Goal: Transaction & Acquisition: Purchase product/service

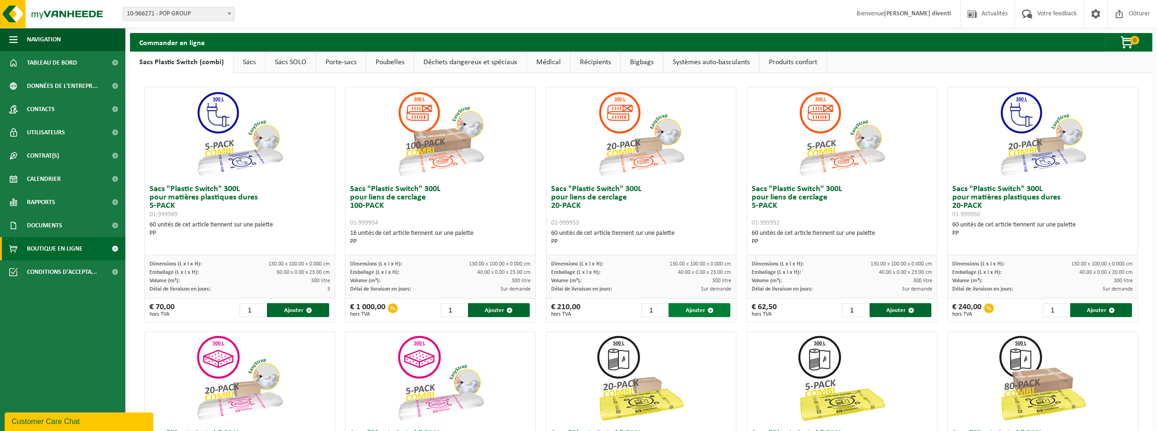
click at [695, 311] on button "Ajouter" at bounding box center [700, 310] width 62 height 14
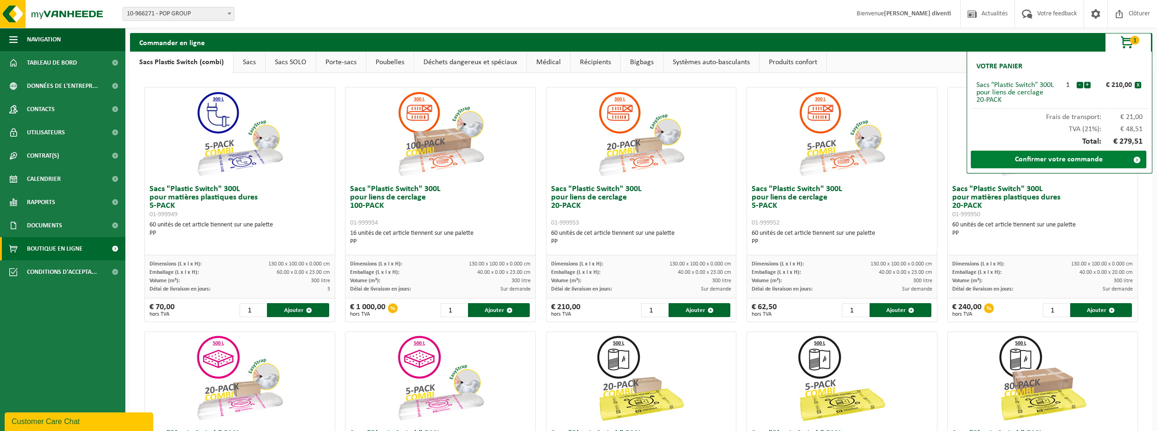
click at [1067, 157] on link "Confirmer votre commande" at bounding box center [1059, 159] width 176 height 18
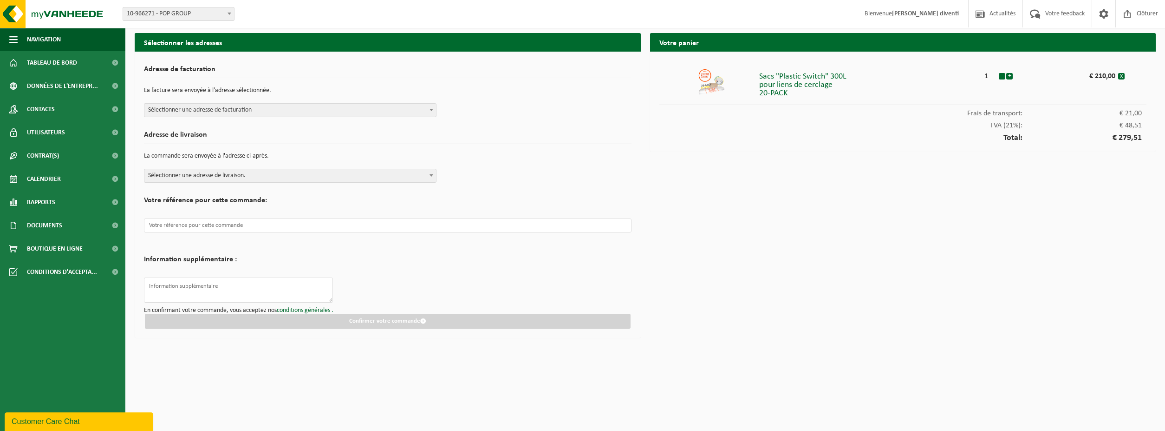
click at [208, 111] on span "Sélectionner une adresse de facturation" at bounding box center [290, 110] width 292 height 13
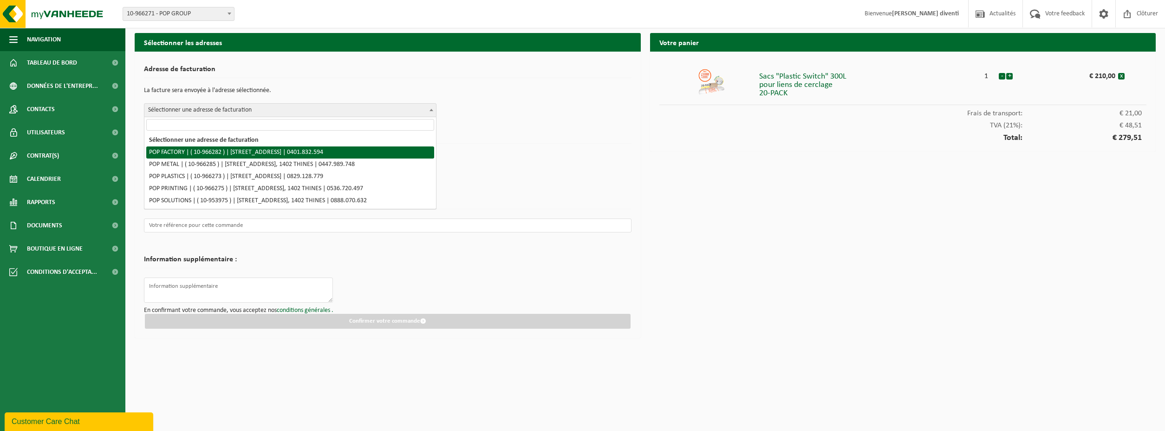
select select "152888"
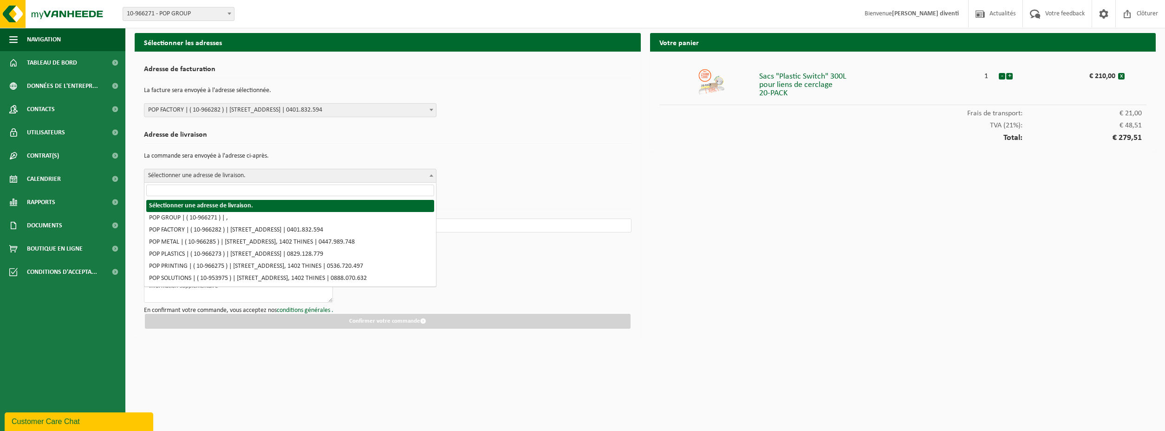
click at [192, 174] on span "Sélectionner une adresse de livraison." at bounding box center [290, 175] width 292 height 13
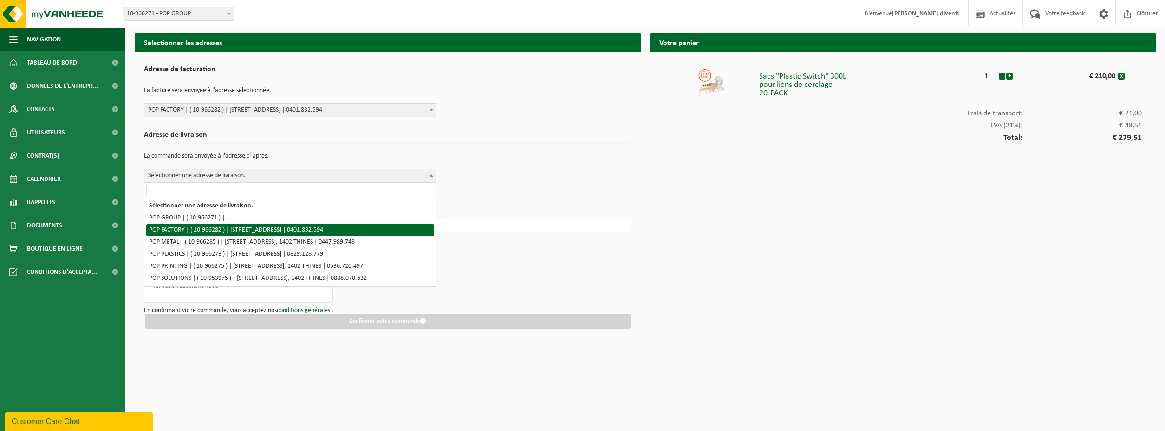
select select "152888"
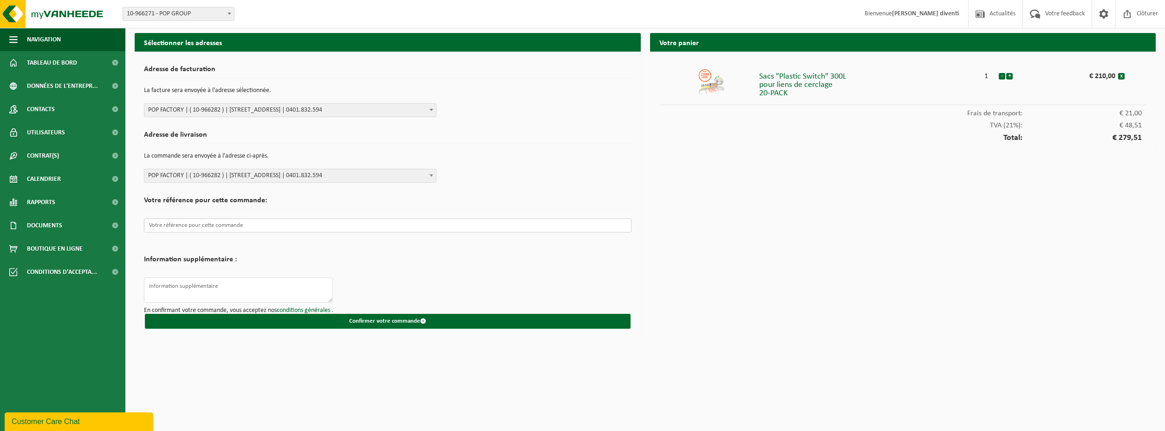
click at [185, 226] on input "text" at bounding box center [388, 225] width 488 height 14
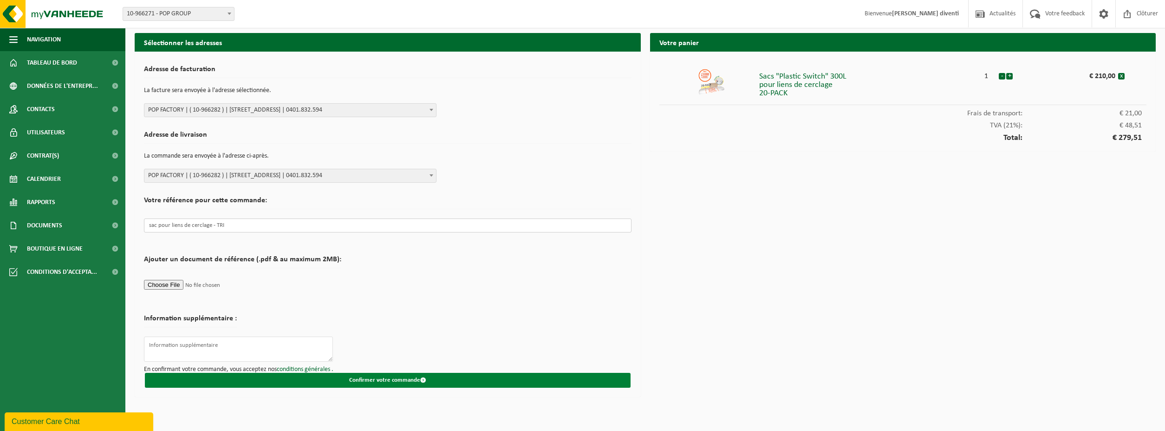
type input "sac pour liens de cerclage - TRI"
click at [416, 380] on button "Confirmer votre commande" at bounding box center [388, 379] width 486 height 15
